Goal: Use online tool/utility: Use online tool/utility

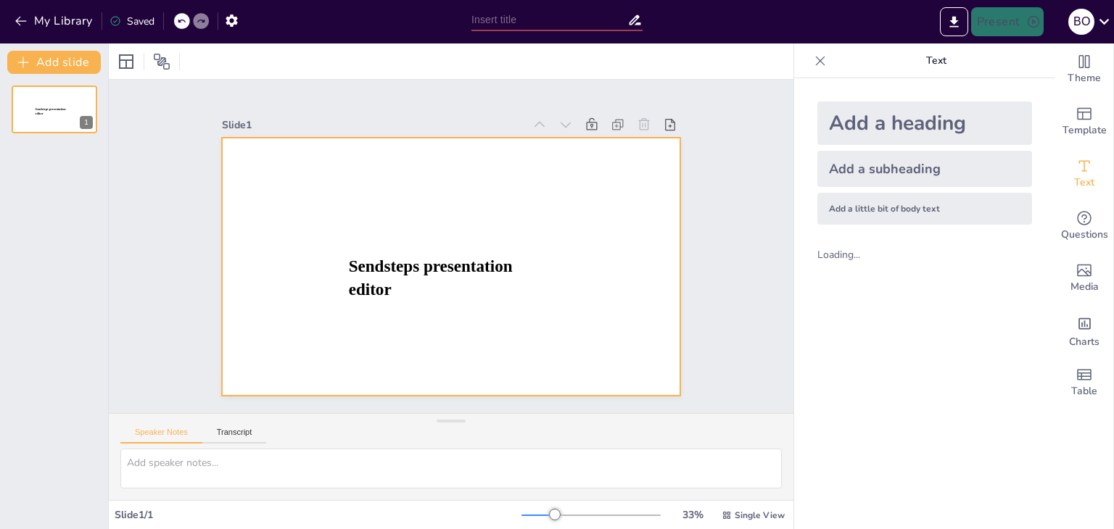
type input "New Sendsteps"
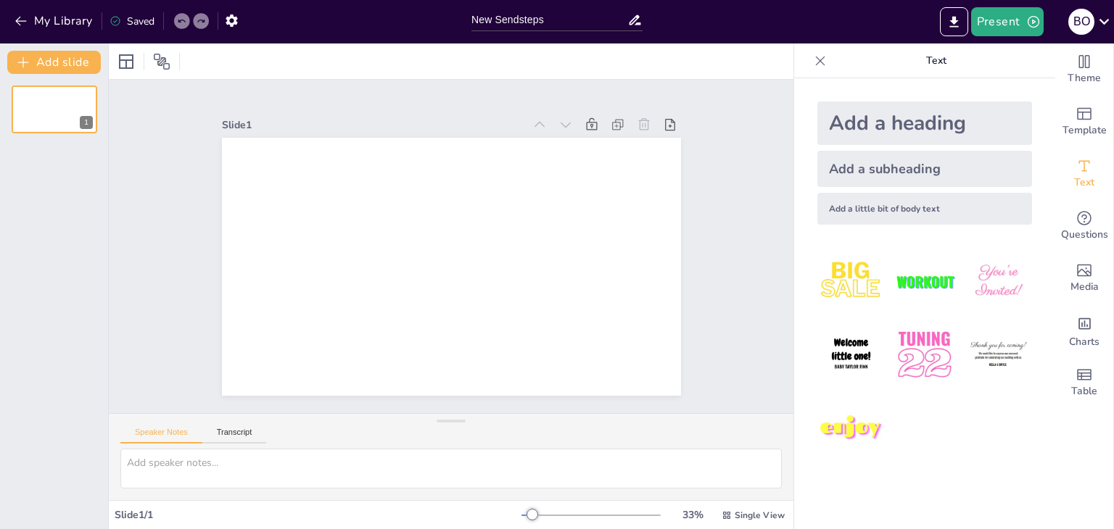
click at [4, 17] on div "My Library Saved" at bounding box center [122, 20] width 245 height 26
click at [929, 65] on p "Text" at bounding box center [936, 61] width 209 height 35
click at [4, 19] on div "My Library Saved" at bounding box center [122, 20] width 245 height 26
click at [12, 23] on button "My Library" at bounding box center [55, 20] width 88 height 23
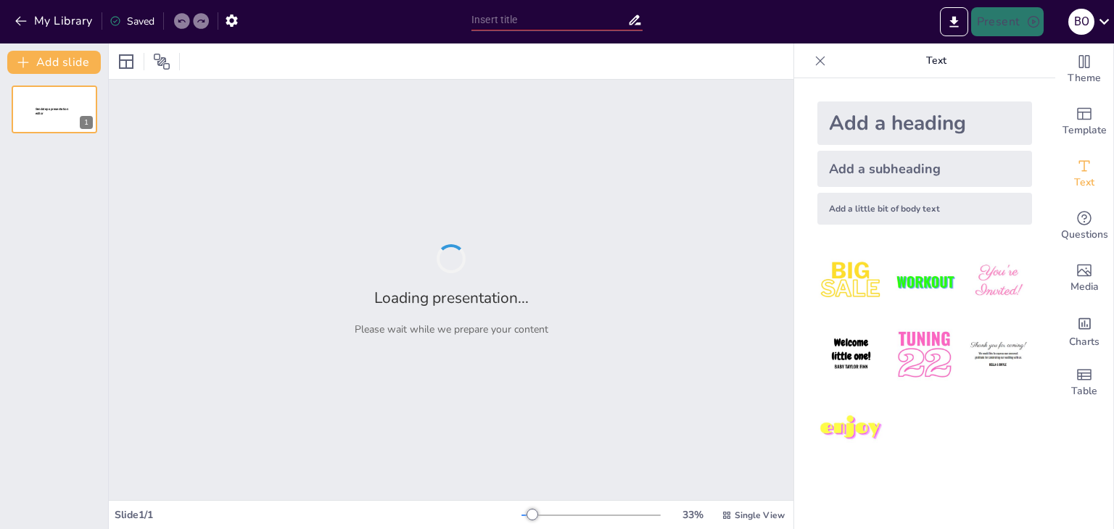
type input "Філософія Нового часу: основа наукового пізнання"
